Goal: Task Accomplishment & Management: Complete application form

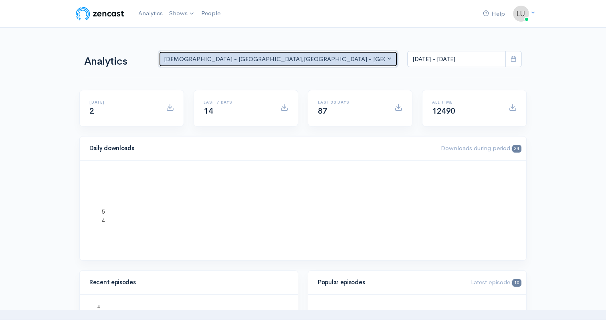
click at [194, 54] on button "Mercy Church - CA , Mercy Church - Santa Mari... , Local Church - San Luis O..." at bounding box center [278, 59] width 239 height 16
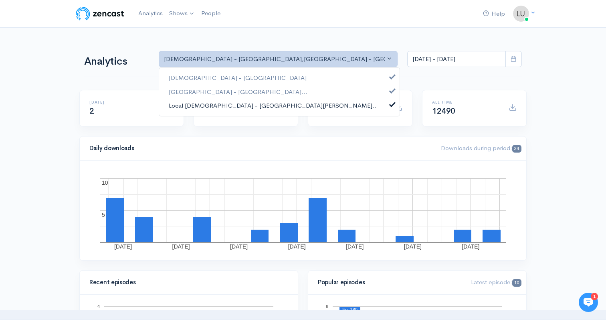
click at [183, 99] on link "Local Church - San Luis O..." at bounding box center [279, 106] width 241 height 14
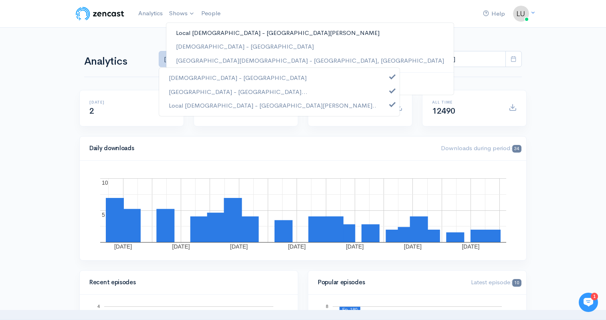
click at [178, 32] on link "Local [DEMOGRAPHIC_DATA] - [GEOGRAPHIC_DATA][PERSON_NAME]" at bounding box center [309, 33] width 287 height 14
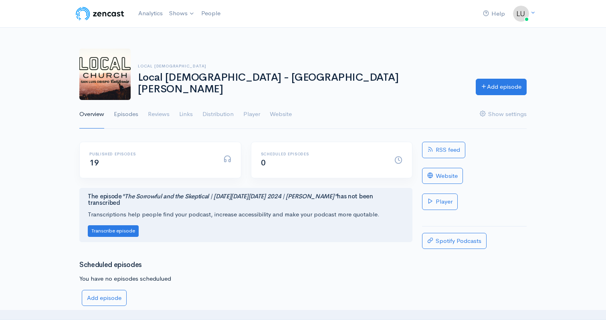
click at [138, 113] on link "Episodes" at bounding box center [126, 114] width 24 height 29
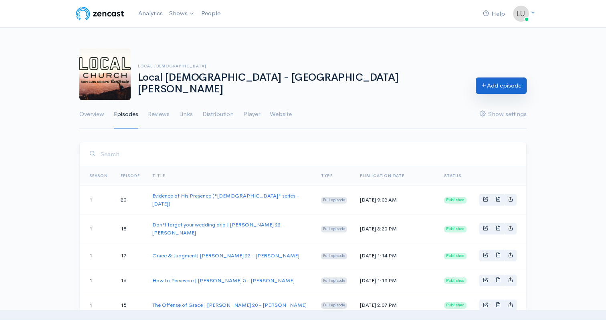
click at [490, 89] on link "Add episode" at bounding box center [501, 85] width 51 height 16
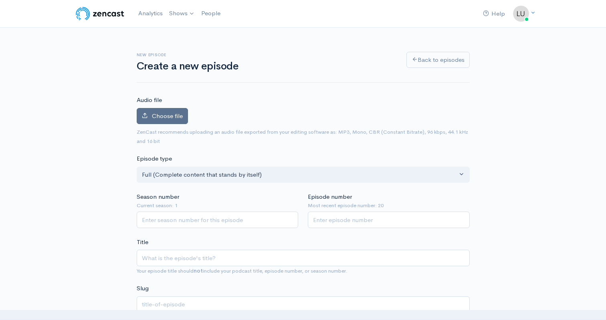
click at [158, 110] on label "Choose file" at bounding box center [162, 116] width 51 height 16
click at [0, 0] on input "Choose file" at bounding box center [0, 0] width 0 height 0
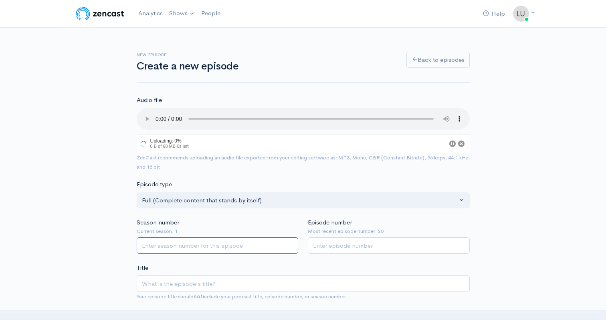
click at [158, 245] on input "Season number" at bounding box center [218, 245] width 162 height 16
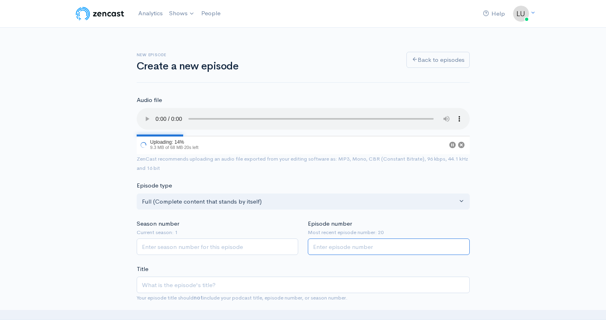
click at [443, 245] on input "Episode number" at bounding box center [389, 246] width 162 height 16
type input "21"
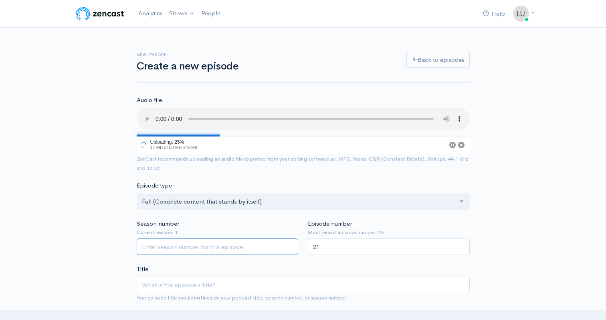
click at [275, 249] on input "Season number" at bounding box center [218, 246] width 162 height 16
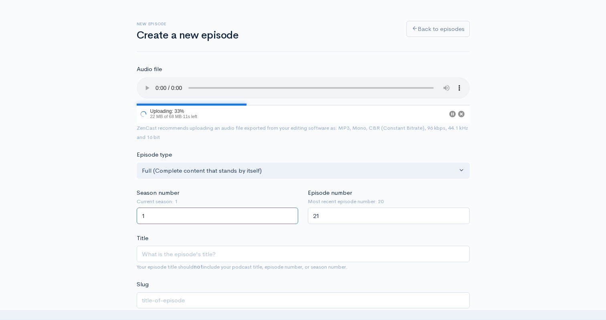
scroll to position [54, 0]
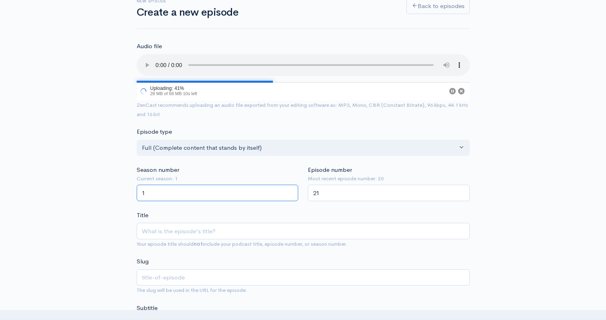
type input "1"
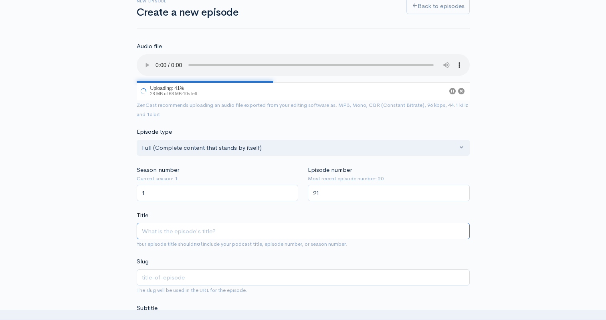
click at [173, 230] on input "Title" at bounding box center [303, 231] width 333 height 16
type input "T"
type input "t"
type input "Th"
type input "th"
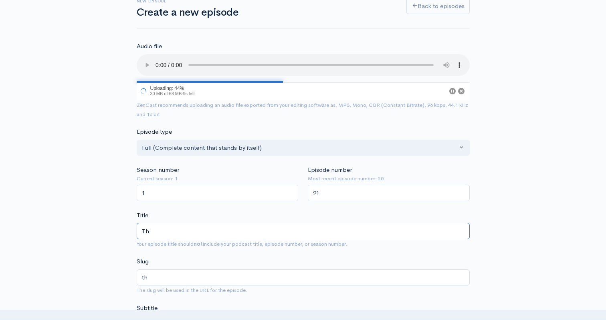
type input "The"
type input "the"
type input "The G"
type input "the-g"
type input "The Gre"
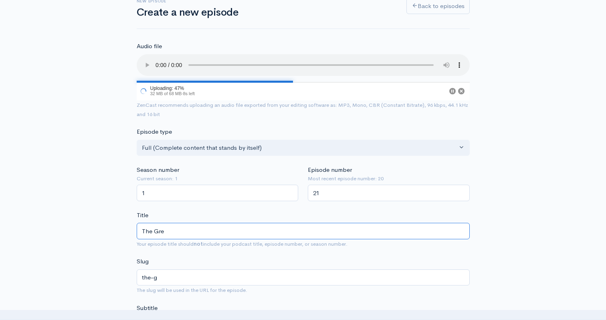
type input "the-gre"
type input "The Grea"
type input "the-grea"
type input "The Great"
type input "the-great"
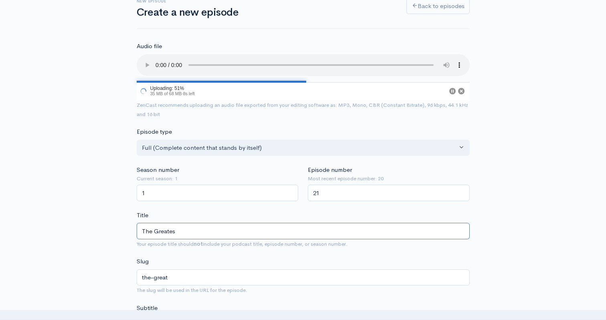
type input "The Greatest"
type input "the-greatest"
type input "The Greatest XC"
type input "the-greatest-xc"
type input "The Greatest XCom"
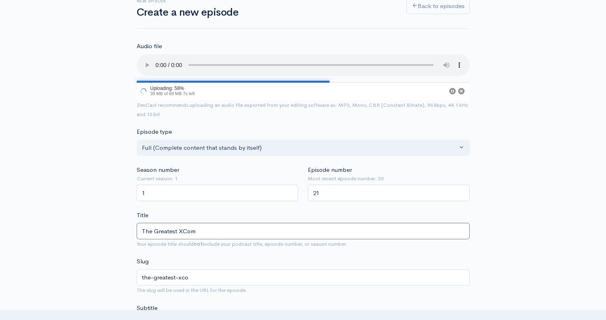
type input "the-greatest-xcom"
type input "The Greatest XComm"
type input "the-greatest-xcomm"
type input "The Greatest XCom"
type input "the-greatest-xcom"
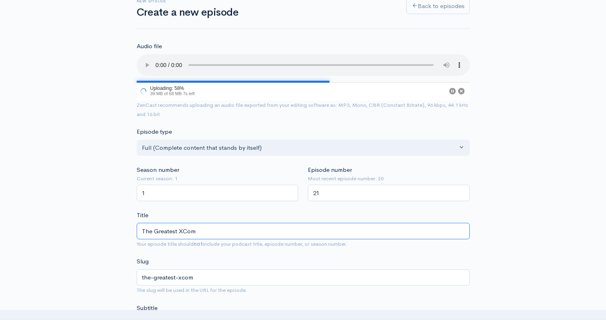
type input "The Greatest XCo"
type input "the-greatest-xco"
type input "The Greatest XC"
type input "the-greatest-xc"
type input "The Greatest X"
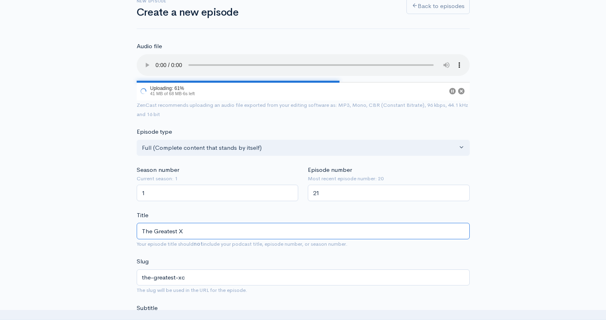
type input "the-greatest-x"
type input "The Greatest"
type input "the-greatest"
type input "The Greatest C"
type input "the-greatest-c"
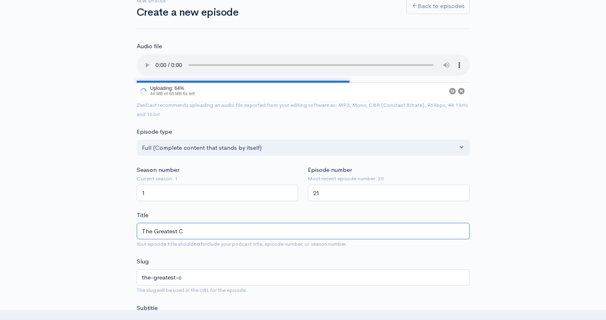
type input "The Greatest Co"
type input "the-greatest-co"
type input "The Greatest Com"
type input "the-greatest-com"
type input "The Greatest Comm"
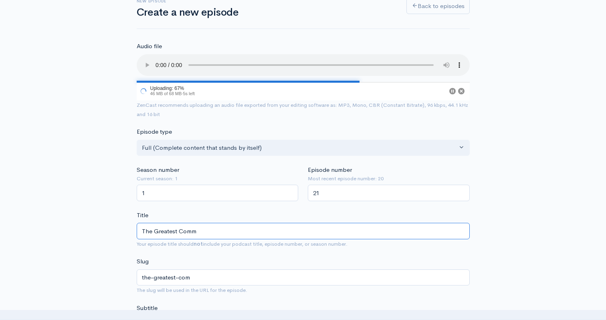
type input "the-greatest-comm"
type input "The Greatest Comman"
type input "the-greatest-comman"
type input "The Greatest Command"
type input "the-greatest-command"
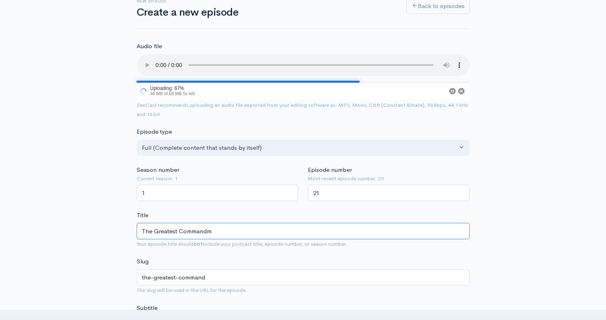
type input "The Greatest Commandme"
type input "the-greatest-commandme"
type input "The Greatest Commandmen"
type input "the-greatest-commandmen"
type input "The Greatest Commandment"
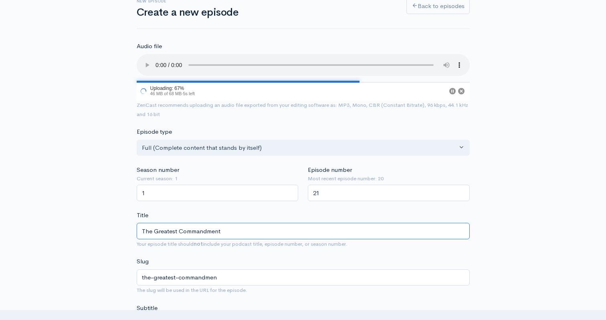
type input "the-greatest-commandment"
type input "The Greatest Commandment | M"
type input "the-greatest-commandment-m"
type input "The Greatest Commandment | Ma"
type input "the-greatest-commandment-ma"
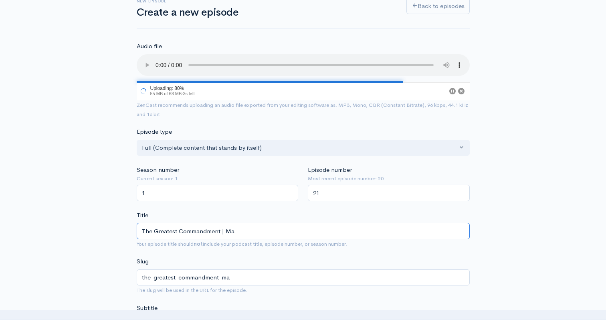
type input "The Greatest Commandment | Mat"
type input "the-greatest-commandment-mat"
type input "The Greatest Commandment | Matt"
type input "the-greatest-commandment-matt"
type input "The Greatest Commandment | Matth"
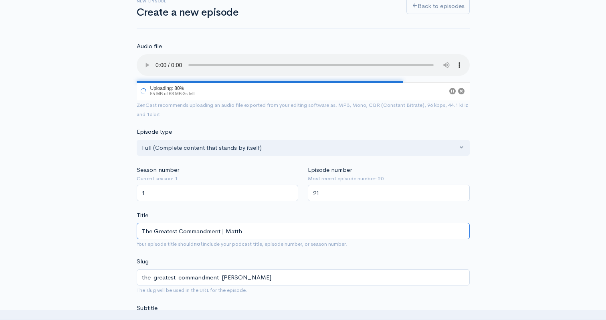
type input "the-greatest-commandment-matth"
type input "The Greatest Commandment | Matthew"
type input "the-greatest-commandment-matthew"
type input "The Greatest Commandment | Matthew 2"
type input "the-greatest-commandment-matthew-2"
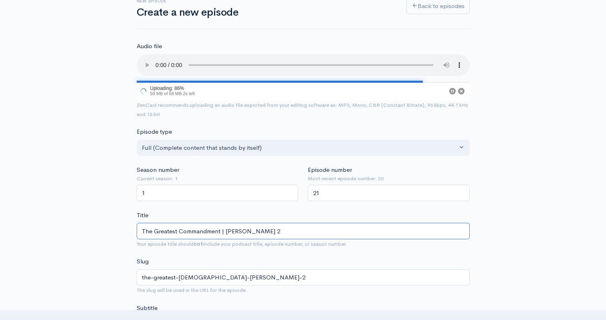
type input "The Greatest Commandment | Matthew 22"
type input "the-greatest-commandment-matthew-22"
type input "The Greatest Commandment | Matthew 22 - B"
type input "the-greatest-commandment-matthew-22-b"
type input "The Greatest Commandment | Matthew 22 - Bra"
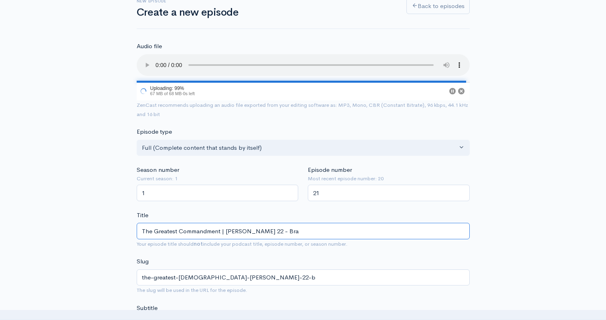
type input "the-greatest-commandment-matthew-22-bra"
type input "The Greatest Commandment | Matthew 22 - Bran"
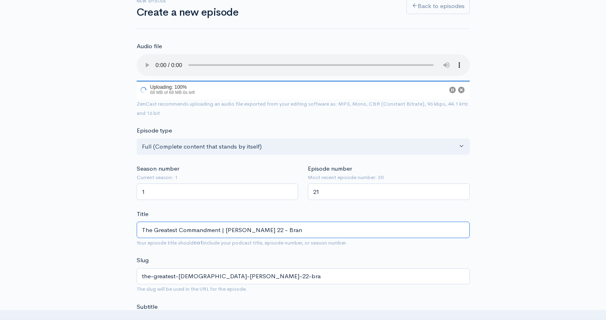
type input "the-greatest-commandment-matthew-22-bran"
type input "The Greatest Commandment | Matthew 22 - Brando"
type input "the-greatest-commandment-matthew-22-brando"
type input "The Greatest Commandment | Matthew 22 - Brandon"
type input "the-greatest-commandment-matthew-22-brandon"
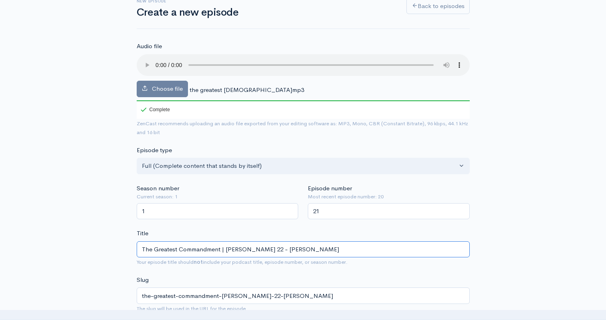
type input "The Greatest Commandment | Matthew 22 - Brandon L"
type input "the-greatest-commandment-matthew-22-brandon-l"
type input "The Greatest Commandment | Matthew 22 - Brandon Ly"
type input "the-greatest-commandment-matthew-22-brandon-ly"
type input "The Greatest Commandment | Matthew 22 - Brandon Lyon"
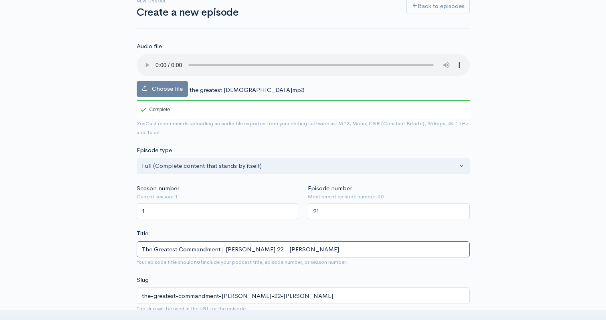
type input "the-greatest-commandment-matthew-22-brandon-lyon"
type input "The Greatest Commandment | Matthew 22 - Brandon Lyons"
type input "the-greatest-commandment-matthew-22-brandon-lyons"
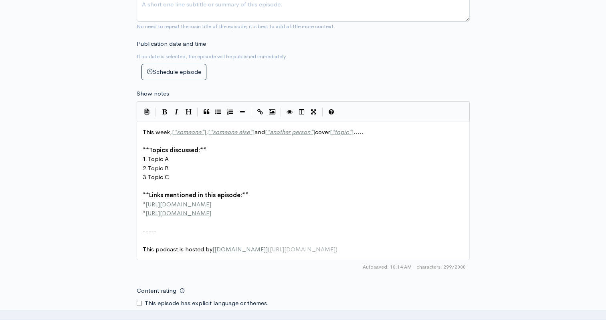
scroll to position [478, 0]
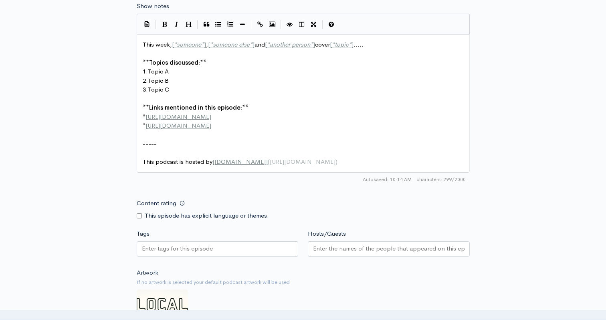
type input "The Greatest Commandment | Matthew 22 - Brandon Lyons"
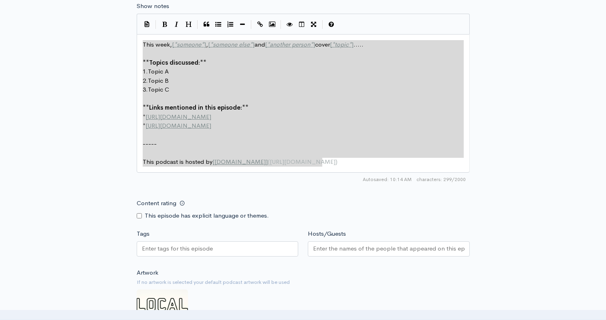
drag, startPoint x: 320, startPoint y: 164, endPoint x: 132, endPoint y: 47, distance: 221.3
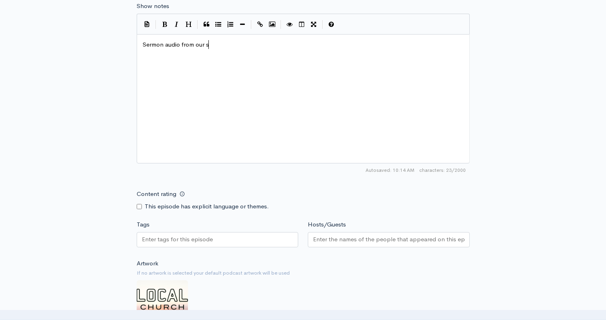
type textarea "Sermon audio from our sei"
type textarea "ries through Matthew"
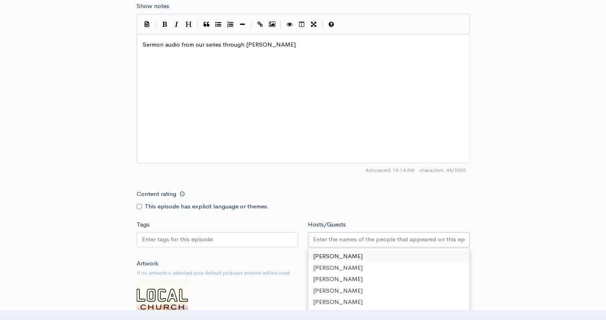
click at [314, 233] on div at bounding box center [389, 239] width 162 height 15
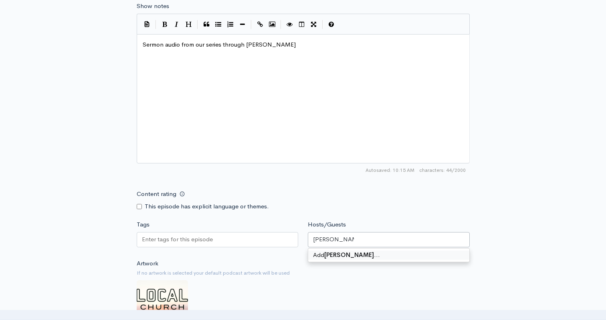
type input "brandon Lyons"
click at [384, 229] on div "Hosts/Guests Add brandon Lyons …" at bounding box center [389, 235] width 172 height 30
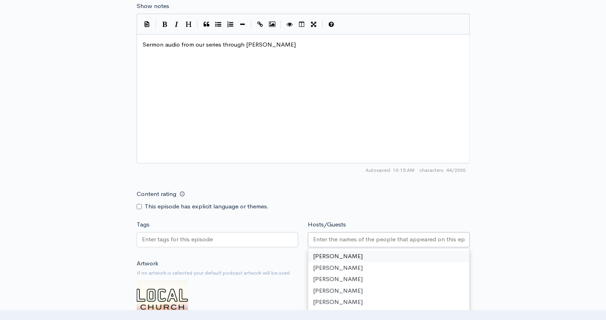
click at [374, 244] on div at bounding box center [389, 239] width 162 height 15
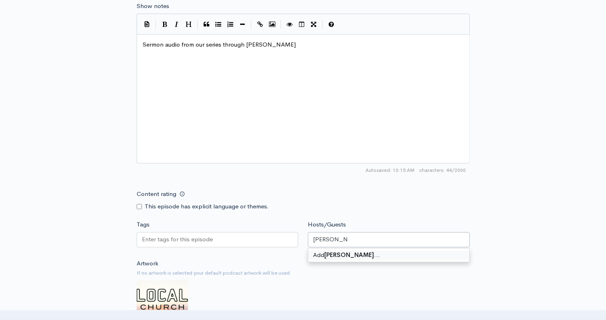
type input "Brandon Lyons"
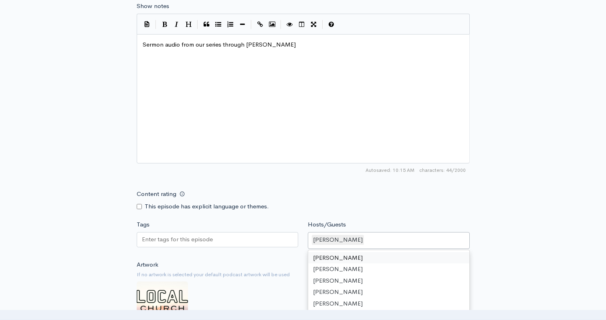
click at [379, 206] on div "Content rating This episode has explicit language or themes." at bounding box center [303, 198] width 343 height 25
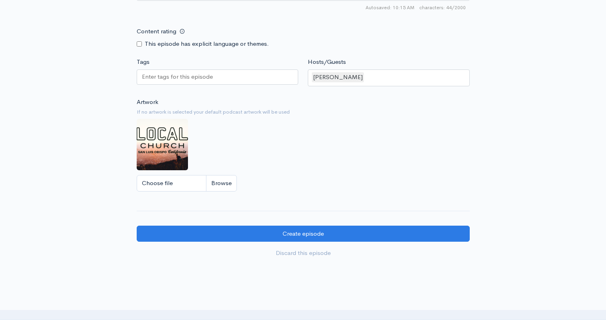
scroll to position [696, 0]
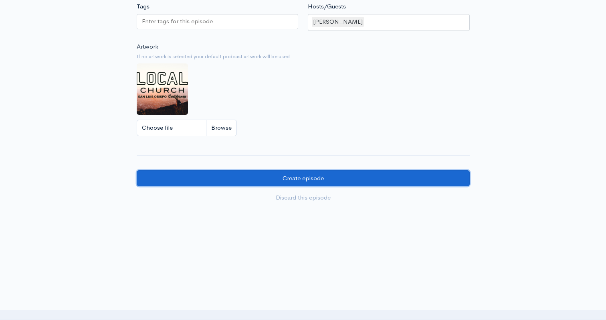
click at [327, 174] on input "Create episode" at bounding box center [303, 178] width 333 height 16
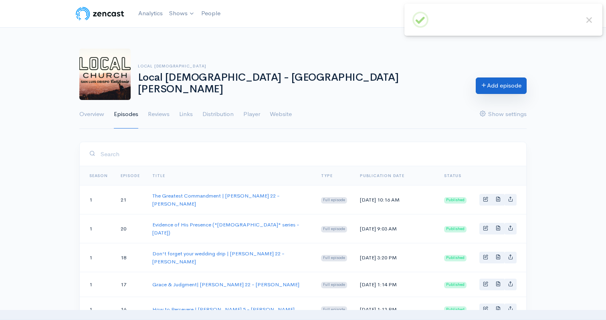
click at [498, 90] on link "Add episode" at bounding box center [501, 85] width 51 height 16
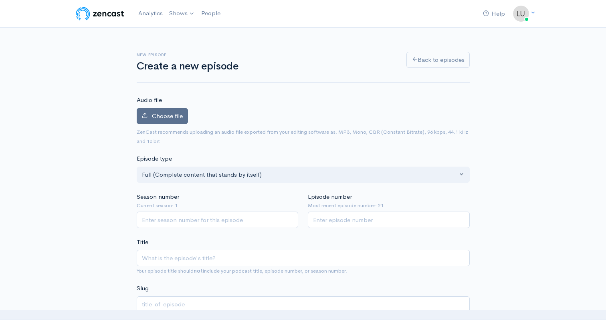
click at [158, 120] on label "Choose file" at bounding box center [162, 116] width 51 height 16
click at [0, 0] on input "Choose file" at bounding box center [0, 0] width 0 height 0
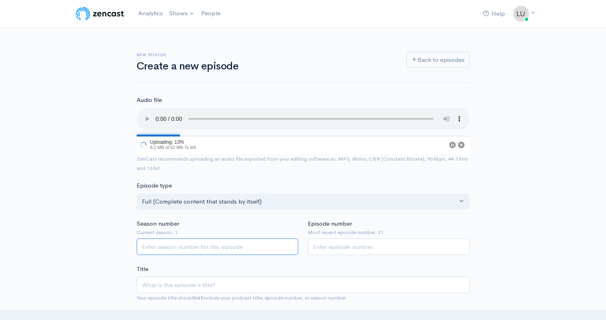
click at [189, 244] on input "Season number" at bounding box center [218, 246] width 162 height 16
type input "1"
click at [324, 238] on input "Episode number" at bounding box center [389, 246] width 162 height 16
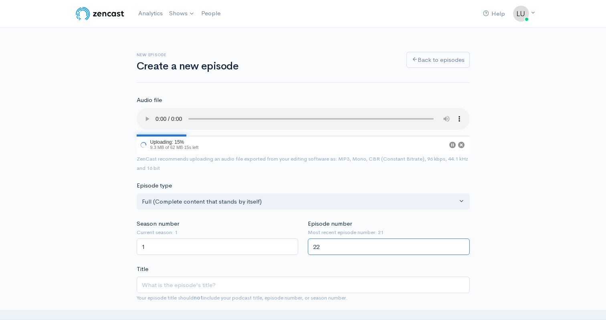
type input "22"
click at [275, 278] on input "Title" at bounding box center [303, 284] width 333 height 16
type input "L"
type input "l"
type input "Li"
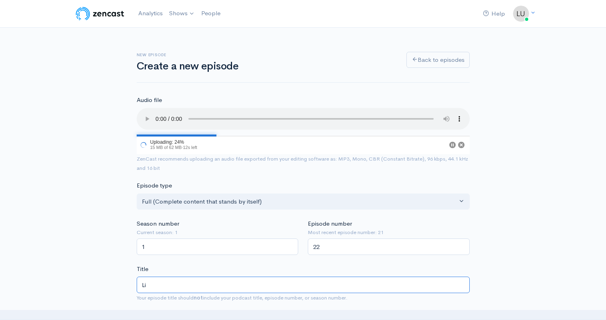
type input "li"
type input "Livn"
type input "livn"
type input "Liv"
type input "liv"
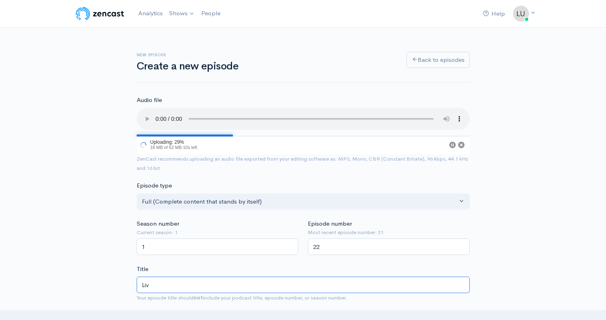
type input "Li"
type input "li"
type input "Lii"
type input "lii"
type input "Li"
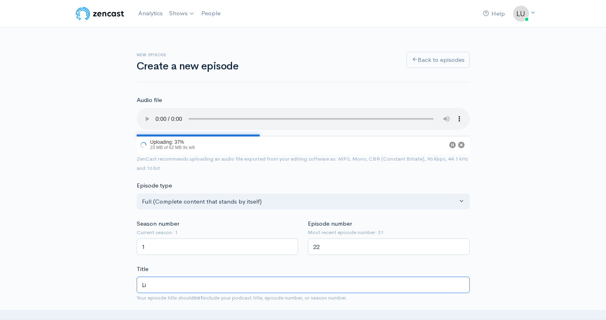
type input "li"
type input "Liv"
type input "liv"
type input "Livin"
type input "livin"
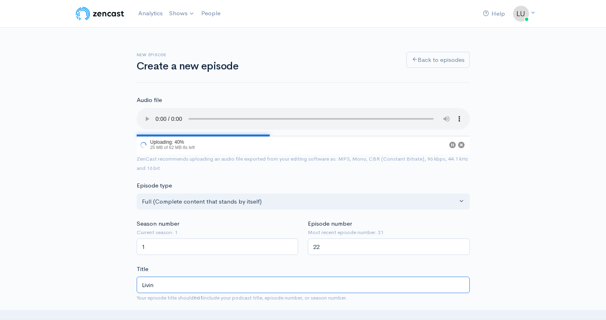
type input "Living"
type input "living"
type input "Living in"
type input "living-in"
type input "Living in a"
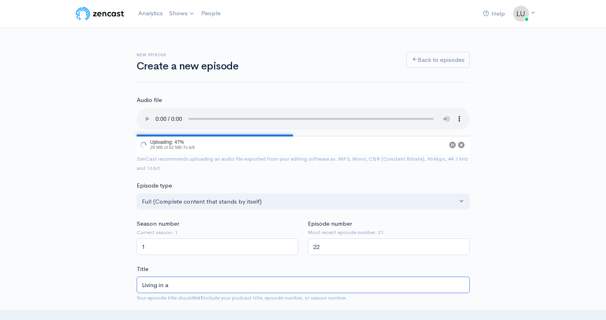
type input "living-in-a"
type input "Living in and"
type input "living-in-an"
type input "Living in and"
type input "living-in-and"
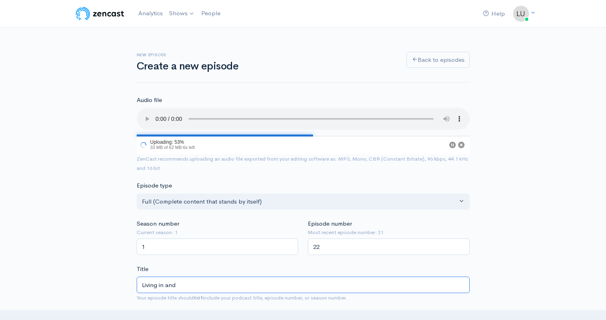
type input "Living in and L"
type input "living-in-and-l"
type input "Living in and Li"
type input "living-in-and-li"
type input "Living in and Liv"
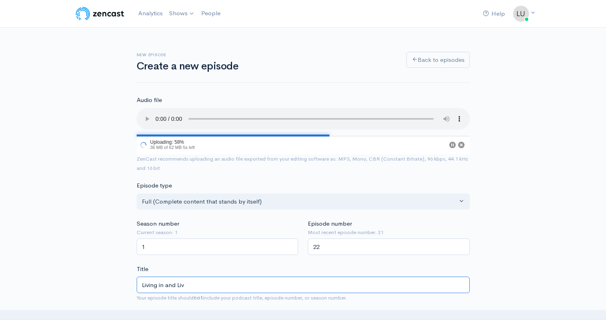
type input "living-in-and-liv"
type input "Living in and Livin"
type input "living-in-and-livin"
type input "Living in and Living"
type input "living-in-and-living"
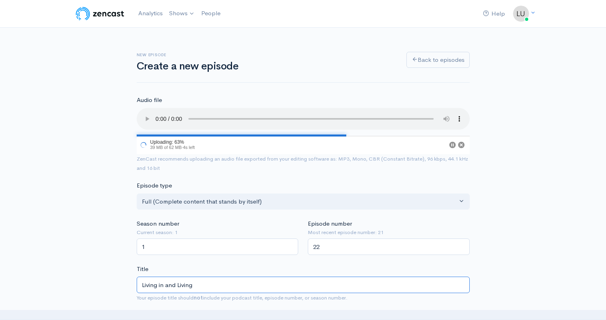
type input "Living in and Living o"
type input "living-in-and-living-o"
type input "Living in and Living ou"
type input "living-in-and-living-ou"
type input "Living in and Living out"
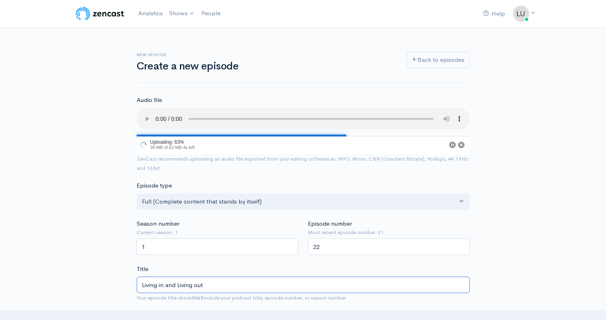
type input "living-in-and-living-out"
type input "Living in and Living out t"
type input "living-in-and-living-out-t"
type input "Living in and Living out th"
type input "living-in-and-living-out-th"
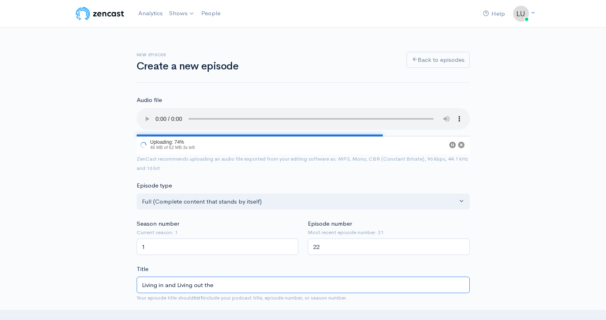
type input "Living in and Living out the"
type input "living-in-and-living-out-the"
type input "Living in and Living out the l"
type input "living-in-and-living-out-the-l"
type input "Living in and Living out the lov"
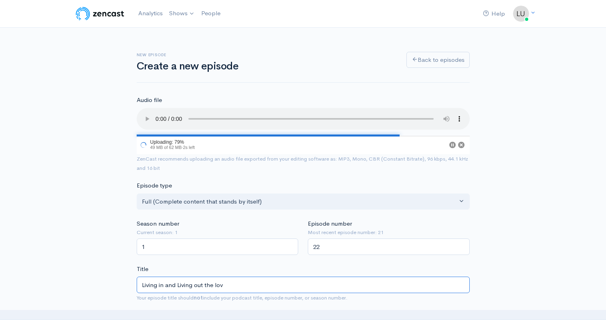
type input "living-in-and-living-out-the-lov"
type input "Living in and Living out the love"
type input "living-in-and-living-out-the-love"
type input "Living in and Living out the love o"
type input "living-in-and-living-out-the-love-o"
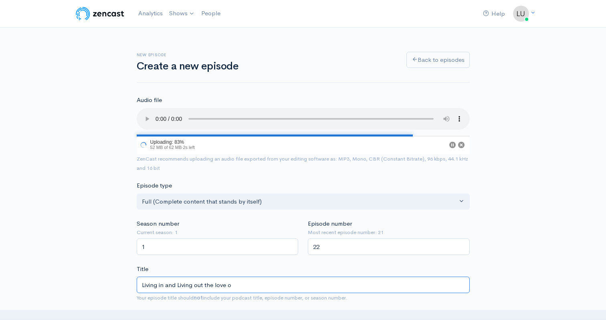
type input "Living in and Living out the love of"
type input "living-in-and-living-out-the-love-of"
type input "Living in and Living out the love of O"
type input "living-in-and-living-out-the-love-of-o"
type input "Living in and Living out the love of"
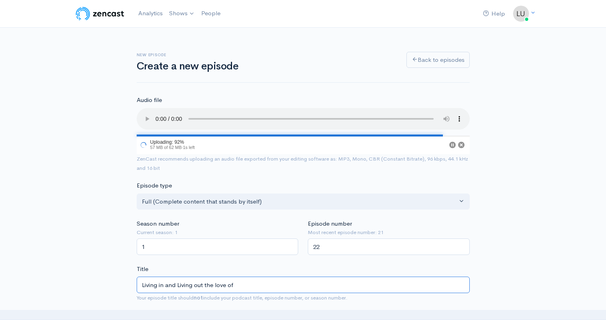
type input "living-in-and-living-out-the-love-of"
type input "Living in and Living out the love of G"
type input "living-in-and-living-out-the-love-of-g"
type input "Living in and Living out the love of Go"
type input "living-in-and-living-out-the-love-of-go"
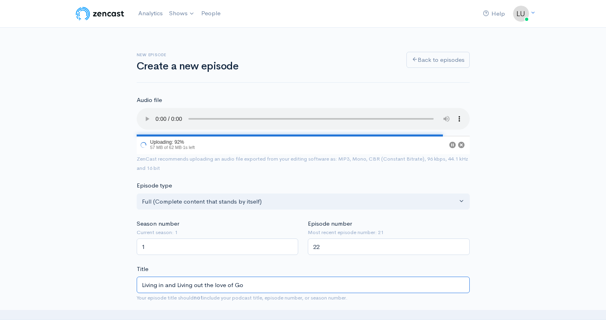
type input "Living in and Living out the love of God"
type input "living-in-and-living-out-the-love-of-god"
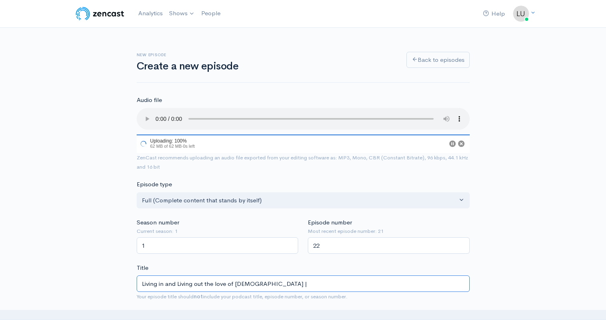
type input "Living in and Living out the love of God | L"
type input "living-in-and-living-out-the-love-of-god-l"
type input "Living in and Living out the love of God | Luk"
type input "living-in-and-living-out-the-love-of-god-luk"
type input "Living in and Living out the love of God | Luke"
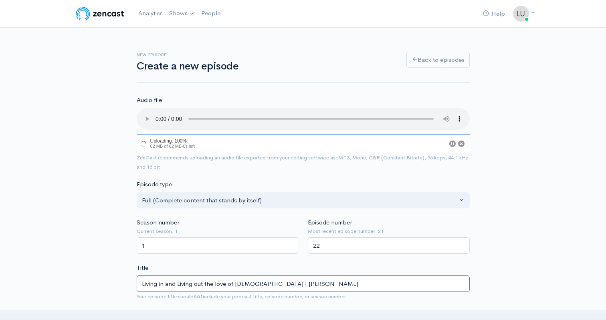
type input "living-in-and-living-out-the-love-of-god-luke"
type input "Living in and Living out the love of God | Luke P"
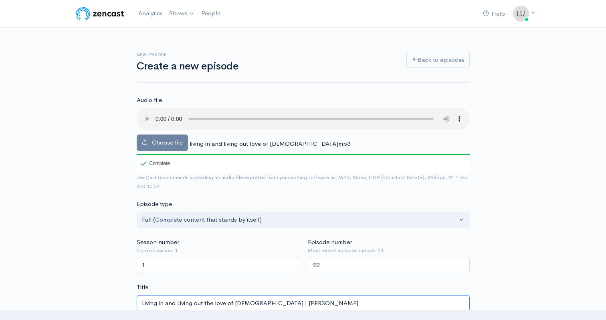
type input "living-in-and-living-out-the-love-of-god-luke-p"
type input "Living in and Living out the love of [DEMOGRAPHIC_DATA] | [PERSON_NAME]"
type input "living-in-and-living-out-the-love-of-god-luke-pew"
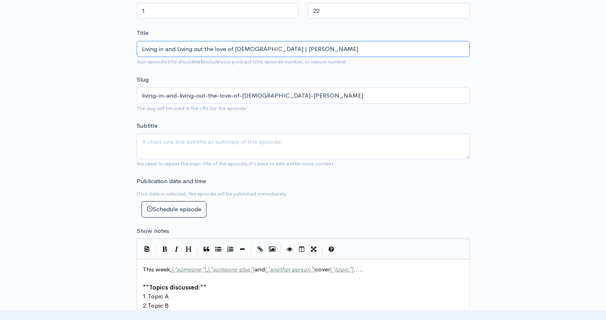
scroll to position [425, 0]
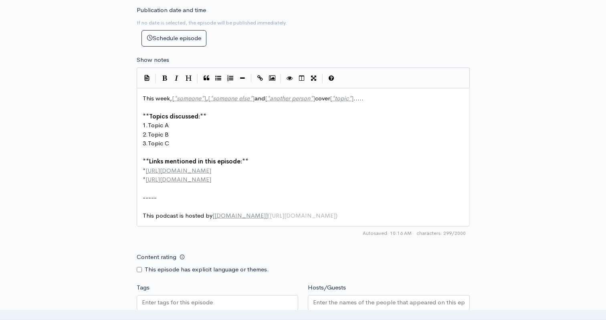
type input "Living in and Living out the love of [DEMOGRAPHIC_DATA] | [PERSON_NAME]"
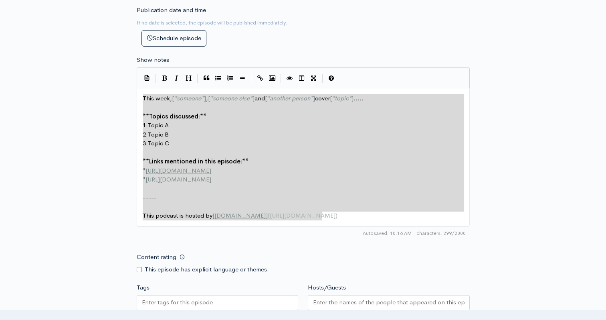
drag, startPoint x: 336, startPoint y: 214, endPoint x: 130, endPoint y: 82, distance: 245.2
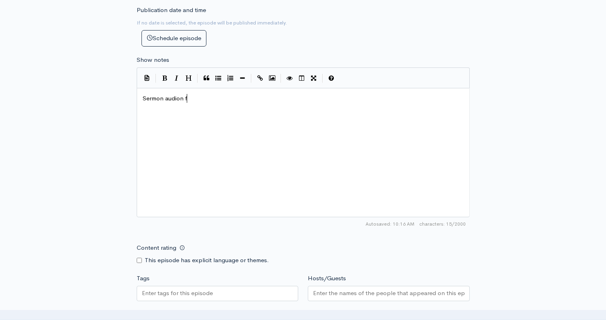
scroll to position [3, 49]
type textarea "Sermon audion fro"
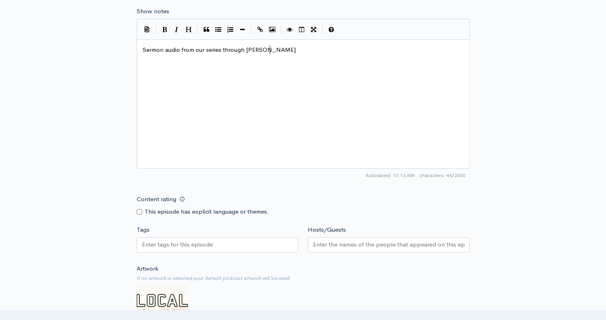
type textarea "from our series through Matthew"
click at [345, 250] on div at bounding box center [389, 244] width 162 height 15
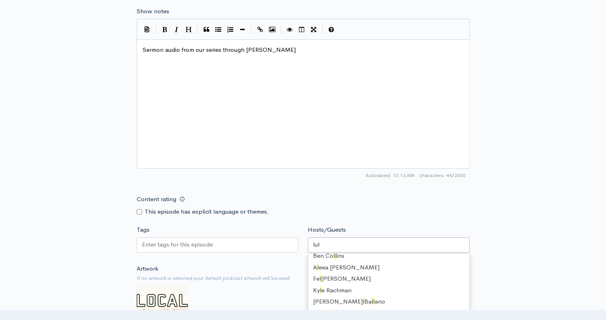
scroll to position [0, 0]
type input "luke"
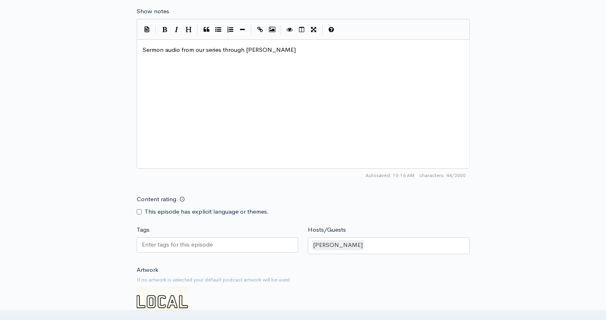
click at [466, 198] on div "Content rating This episode has explicit language or themes." at bounding box center [303, 203] width 343 height 25
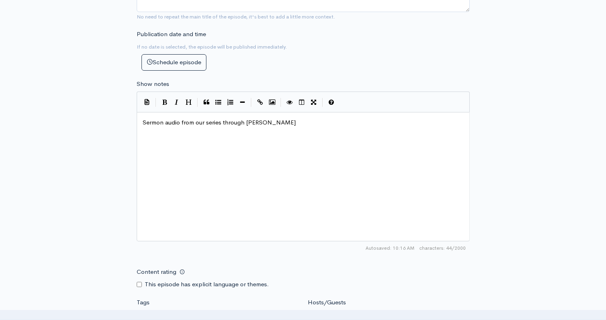
scroll to position [696, 0]
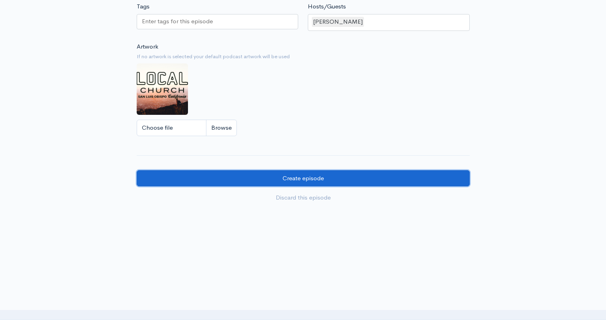
click at [301, 175] on input "Create episode" at bounding box center [303, 178] width 333 height 16
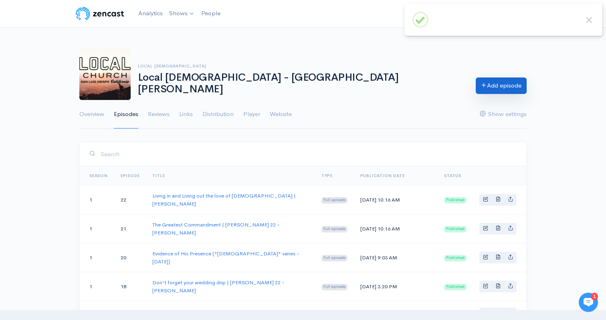
click at [510, 89] on link "Add episode" at bounding box center [501, 85] width 51 height 16
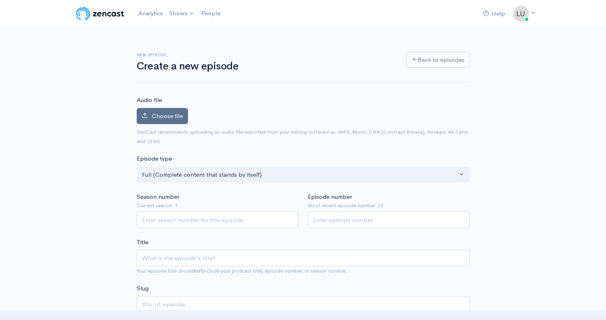
click at [170, 118] on span "Choose file" at bounding box center [167, 116] width 31 height 8
click at [0, 0] on input "Choose file" at bounding box center [0, 0] width 0 height 0
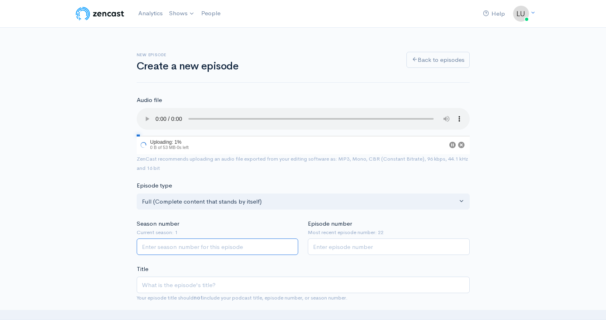
click at [192, 251] on input "Season number" at bounding box center [218, 246] width 162 height 16
type input "1"
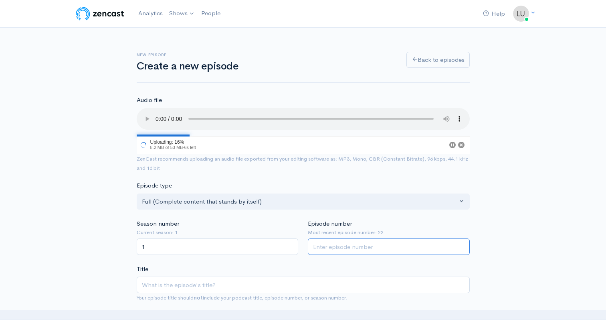
click at [314, 245] on input "Episode number" at bounding box center [389, 246] width 162 height 16
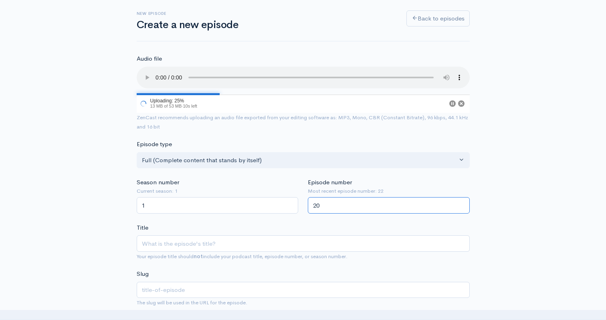
type input "20"
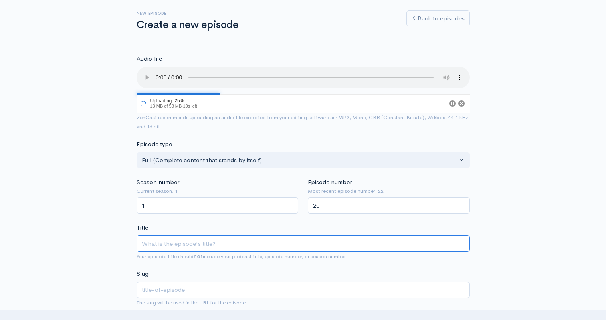
click at [328, 247] on input "Title" at bounding box center [303, 243] width 333 height 16
type input "M"
type input "m"
type input "Mer"
type input "mer"
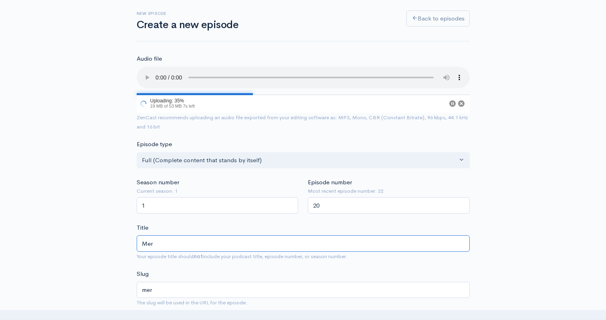
type input "Merc"
type input "merc"
type input "Mercy"
type input "mercy"
type input "Mercy, I"
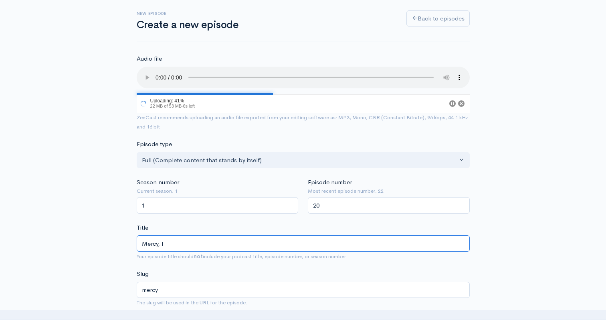
type input "mercy-i"
type input "Mercy, In"
type input "mercy-in"
type input "Mercy, Ine"
type input "mercy-ine"
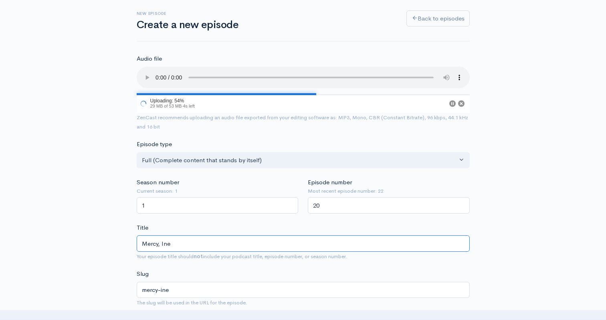
type input "Mercy, Ineg"
type input "mercy-ineg"
type input "Mercy, Ine"
type input "mercy-ine"
type input "Mercy, In"
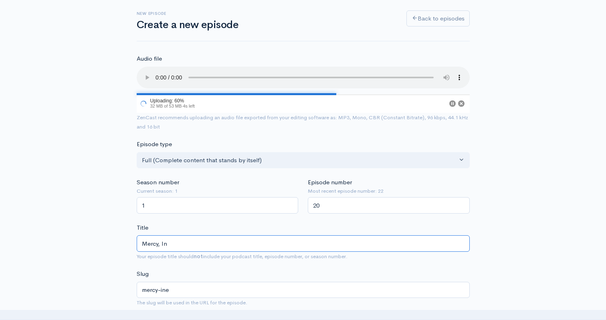
type input "mercy-in"
type input "Mercy, Int"
type input "mercy-int"
type input "Mercy, Inte"
type input "mercy-inte"
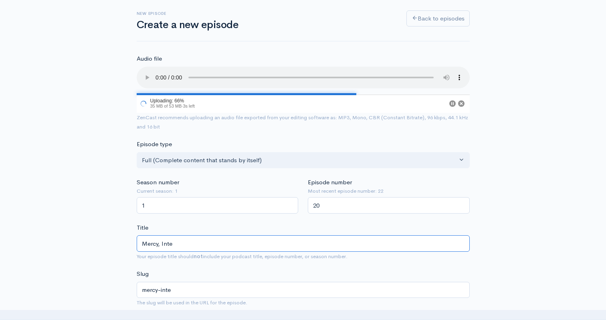
type input "Mercy, Integ"
type input "mercy-integ"
type input "Mercy, Integr"
type input "mercy-integr"
type input "Mercy, Integri"
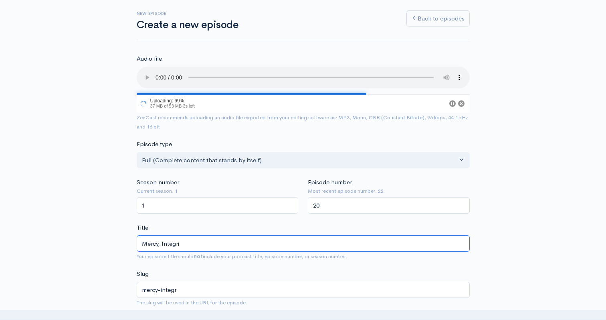
type input "mercy-integri"
type input "Mercy, Integrity"
type input "mercy-integrity"
type input "Mercy, Integrity, J"
type input "mercy-integrity-j"
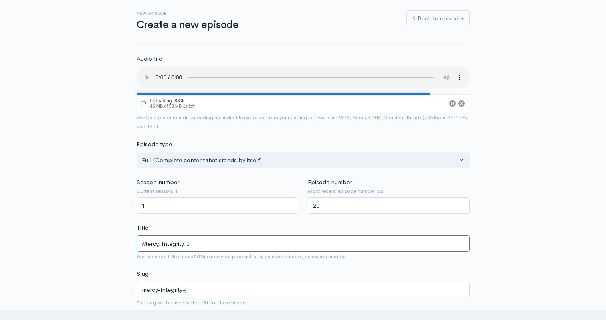
type input "Mercy, Integrity,"
type input "mercy-integrity"
type input "Mercy, Integrity, H"
type input "mercy-integrity-h"
type input "Mercy, Integrity, Hu"
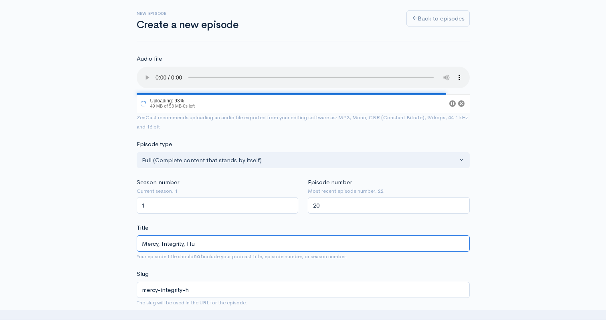
type input "mercy-integrity-hu"
type input "Mercy, Integrity, Hum"
type input "mercy-integrity-hum"
type input "Mercy, Integrity, Humi"
type input "mercy-integrity-humi"
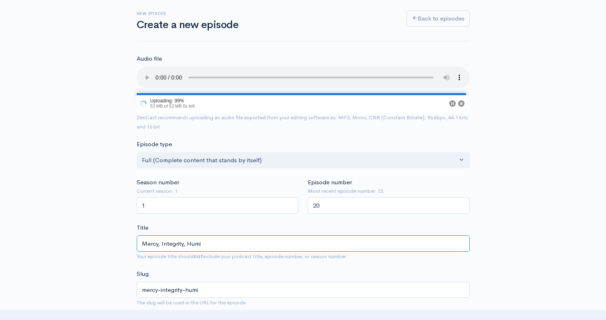
type input "Mercy, Integrity, Humil"
type input "mercy-integrity-humil"
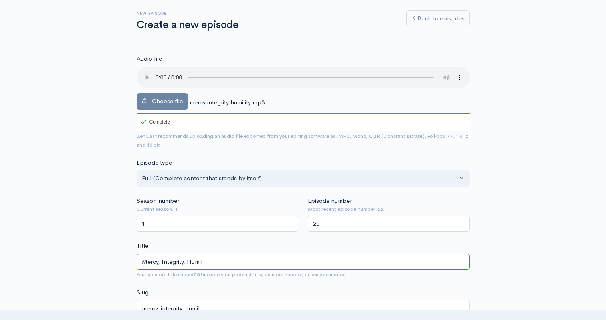
type input "Mercy, Integrity, Humili"
type input "mercy-integrity-humili"
type input "Mercy, Integrity, Humilit"
type input "mercy-integrity-humilit"
type input "Mercy, Integrity, Humility"
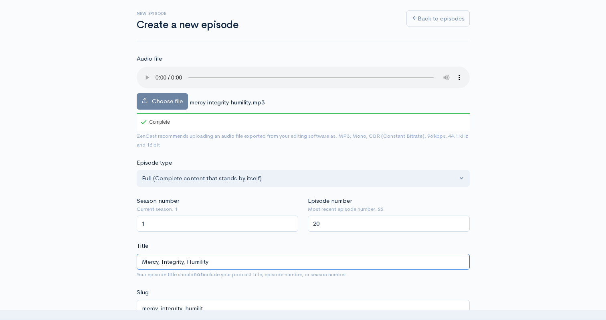
type input "mercy-integrity-humility"
type input "Mercy, Integrity, Humility | M"
type input "mercy-integrity-humility-m"
type input "Mercy, Integrity, Humility | Ma"
type input "mercy-integrity-humility-ma"
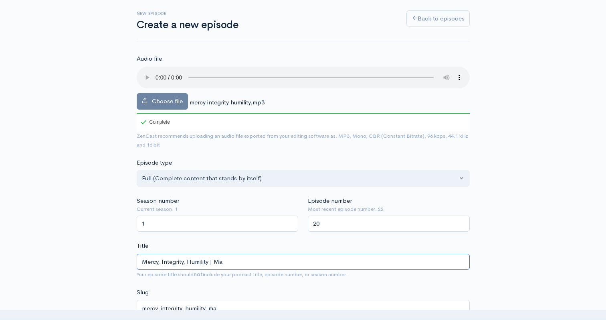
type input "Mercy, Integrity, Humility | Mat"
type input "mercy-integrity-humility-mat"
type input "Mercy, Integrity, Humility | Matt"
type input "mercy-integrity-humility-matt"
type input "Mercy, Integrity, Humility | Matthe"
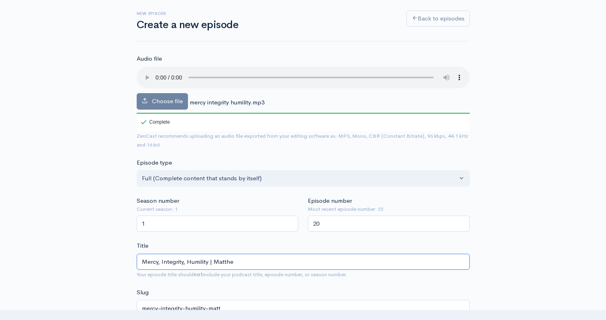
type input "mercy-integrity-humility-matthe"
type input "Mercy, Integrity, Humility | Matthew"
type input "mercy-integrity-humility-matthew"
type input "Mercy, Integrity, Humility | Matthew 2"
type input "mercy-integrity-humility-matthew-2"
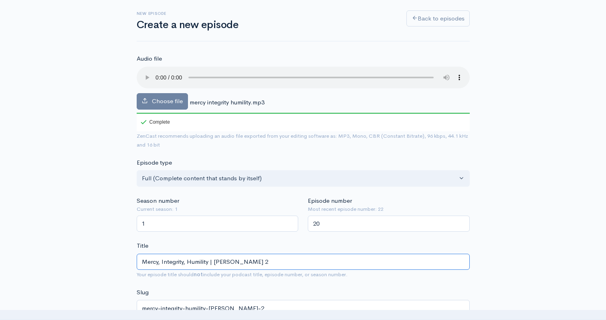
type input "Mercy, Integrity, Humility | Matthew 23"
type input "mercy-integrity-humility-matthew-23"
type input "Mercy, Integrity, Humility | Matthew 23 - L"
type input "mercy-integrity-humility-matthew-23-l"
type input "Mercy, Integrity, Humility | Matthew 23 - Luk"
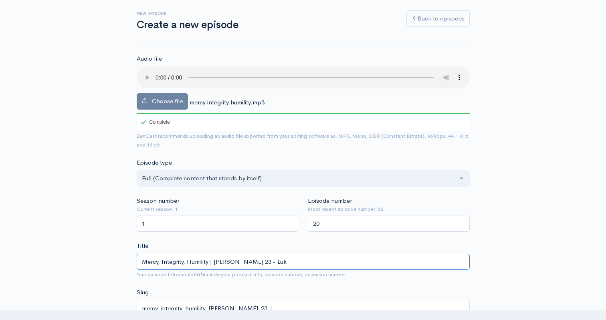
type input "mercy-integrity-humility-matthew-23-luk"
type input "Mercy, Integrity, Humility | Matthew 23 - Luke"
type input "mercy-integrity-humility-matthew-23-luke"
type input "Mercy, Integrity, Humility | Matthew 23 - Luke P"
type input "mercy-integrity-humility-matthew-23-luke-p"
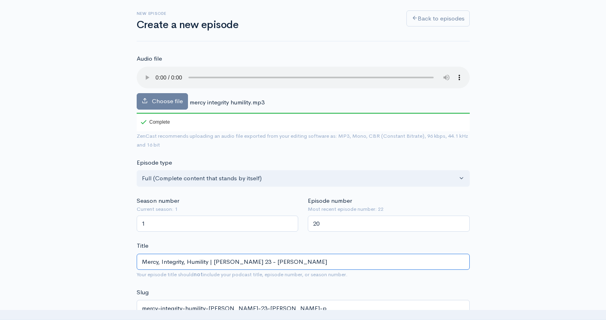
type input "Mercy, Integrity, Humility | [PERSON_NAME] 23 - [PERSON_NAME]"
type input "mercy-integrity-humility-[PERSON_NAME]-23-[PERSON_NAME]"
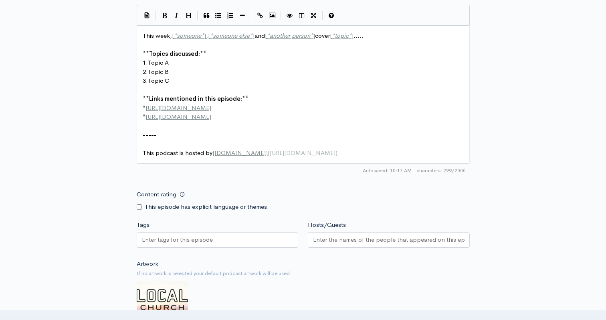
scroll to position [552, 0]
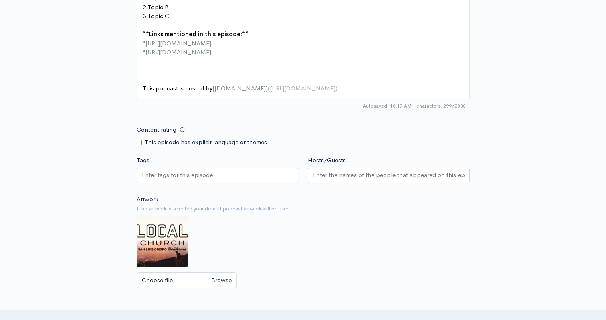
type input "Mercy, Integrity, Humility | [PERSON_NAME] 23 - [PERSON_NAME]"
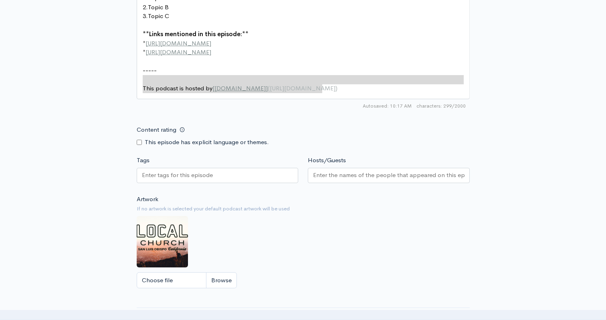
scroll to position [513, 0]
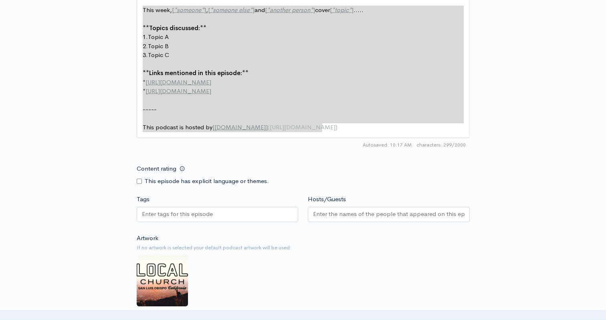
drag, startPoint x: 345, startPoint y: 92, endPoint x: 127, endPoint y: -39, distance: 254.4
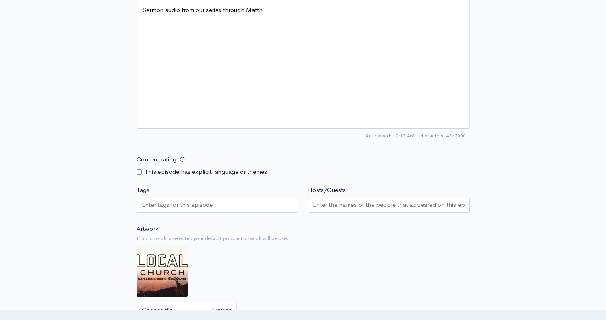
scroll to position [3, 127]
type textarea "Sermon audio from our series through Matthew"
click at [350, 200] on div at bounding box center [389, 204] width 162 height 15
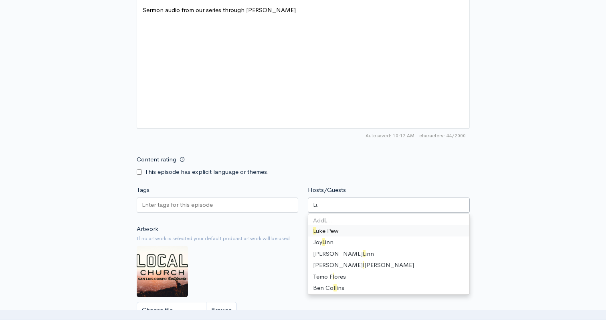
type input "Luke"
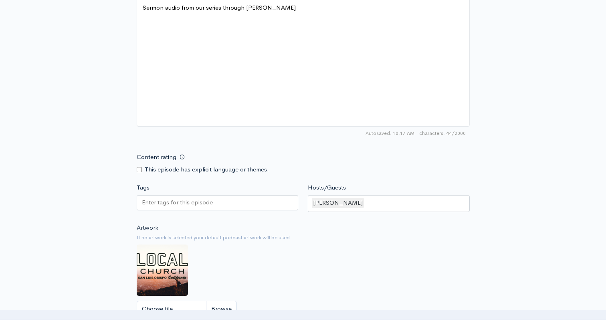
scroll to position [696, 0]
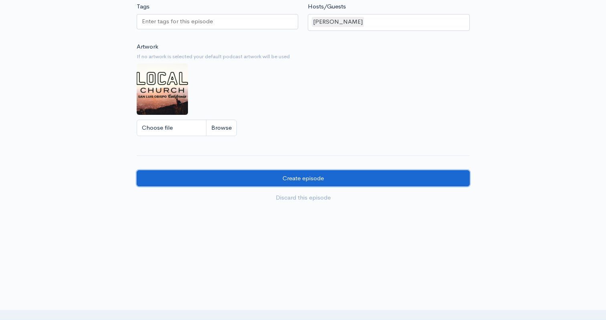
click at [287, 173] on input "Create episode" at bounding box center [303, 178] width 333 height 16
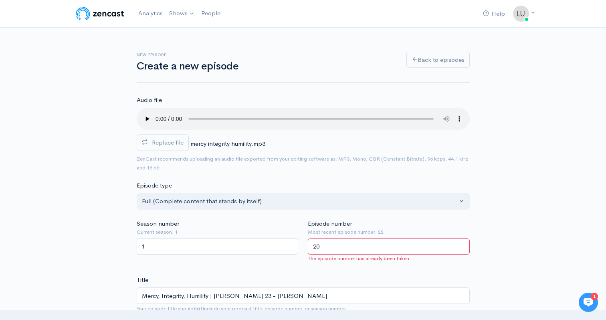
click at [336, 249] on input "20" at bounding box center [389, 246] width 162 height 16
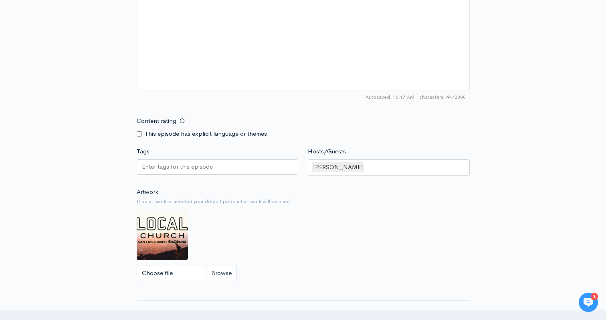
scroll to position [688, 0]
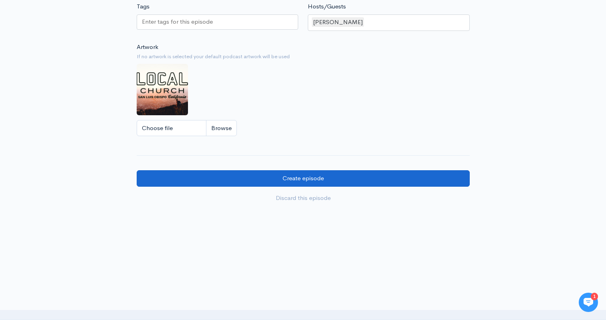
type input "23"
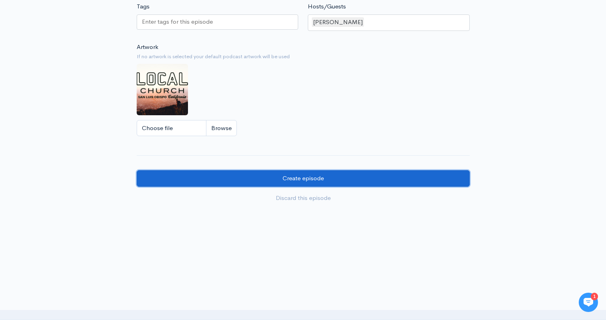
click at [354, 175] on input "Create episode" at bounding box center [303, 178] width 333 height 16
